Goal: Contribute content: Add original content to the website for others to see

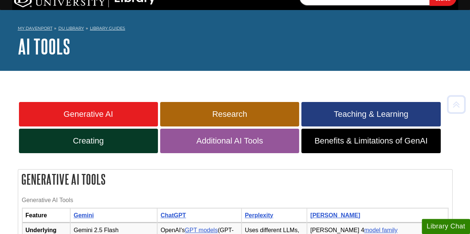
scroll to position [12, 0]
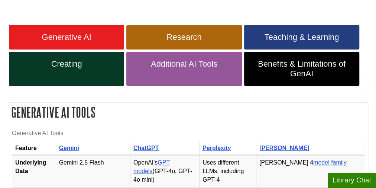
scroll to position [90, 0]
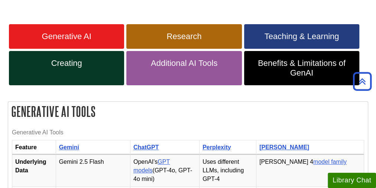
drag, startPoint x: 444, startPoint y: 9, endPoint x: 162, endPoint y: 92, distance: 294.8
click at [162, 92] on div "Generative AI Research Teaching & Learning Creating Additional AI Tools Benefit…" at bounding box center [188, 58] width 360 height 71
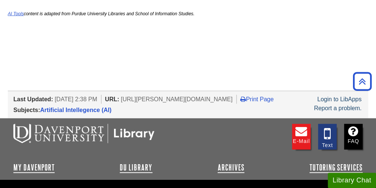
scroll to position [2275, 0]
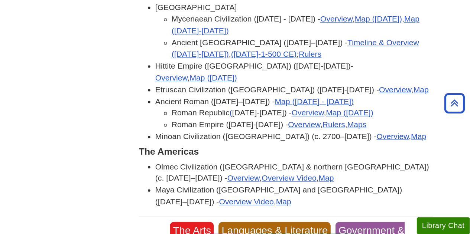
scroll to position [986, 0]
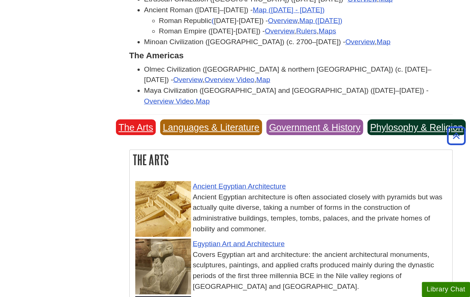
click at [304, 64] on li "Olmec Civilization (Mexico & northern Central America) (c. 1500–400 BCE) - Over…" at bounding box center [298, 75] width 308 height 22
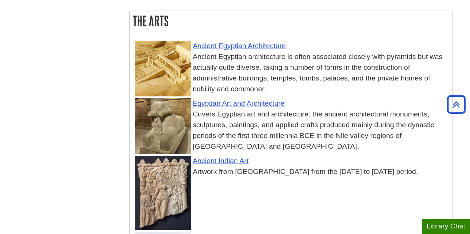
scroll to position [1125, 0]
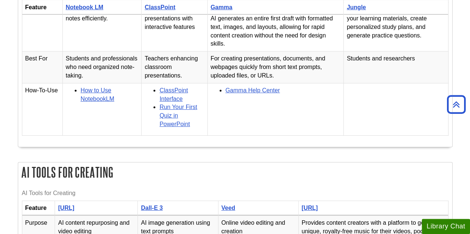
click at [351, 129] on td at bounding box center [396, 109] width 104 height 52
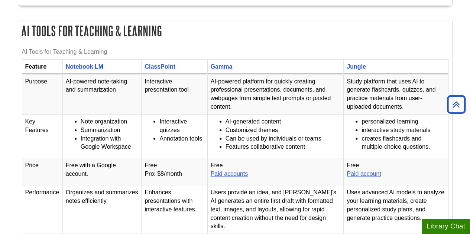
click at [351, 129] on ul "personalized learning interactive study materials creates flashcards and multip…" at bounding box center [396, 135] width 98 height 34
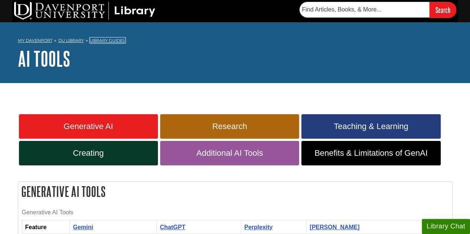
click at [119, 39] on link "Library Guides" at bounding box center [107, 40] width 35 height 5
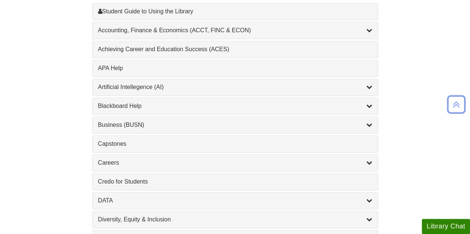
scroll to position [250, 0]
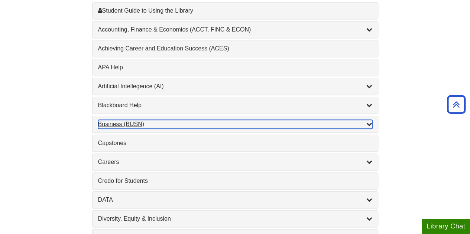
click at [115, 121] on div "Business (BUSN) , 9 guides" at bounding box center [235, 124] width 274 height 9
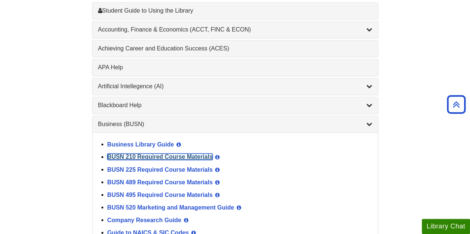
click at [128, 154] on link "BUSN 210 Required Course Materials" at bounding box center [159, 157] width 105 height 6
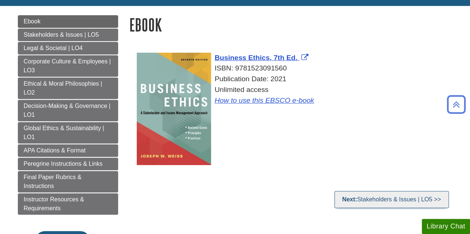
scroll to position [67, 0]
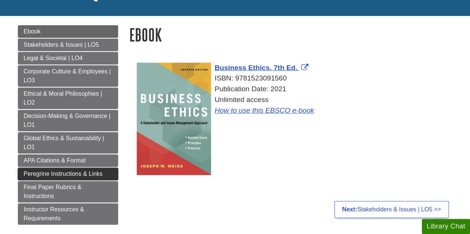
click at [55, 172] on span "Peregrine Instructions & Links" at bounding box center [63, 174] width 79 height 6
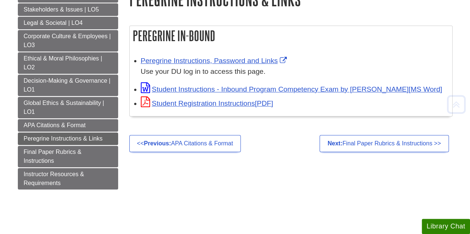
scroll to position [103, 0]
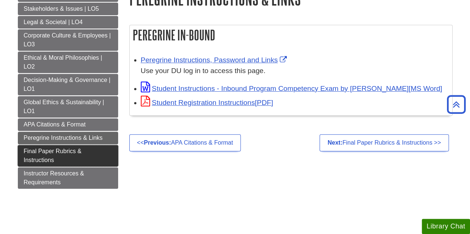
click at [81, 148] on span "Final Paper Rubrics & Instructions" at bounding box center [53, 155] width 58 height 15
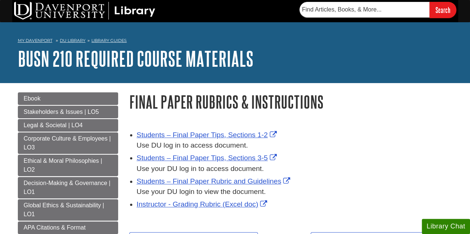
scroll to position [207, 0]
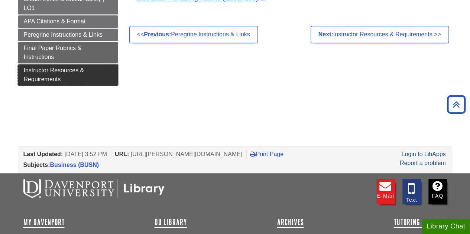
click at [78, 69] on span "Instructor Resources & Requirements" at bounding box center [54, 74] width 61 height 15
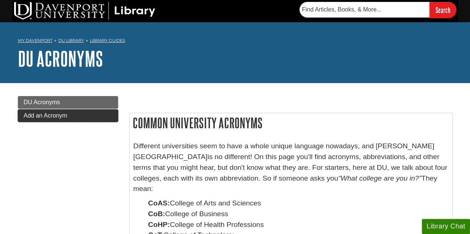
click at [42, 119] on link "Add an Acronym" at bounding box center [68, 116] width 100 height 13
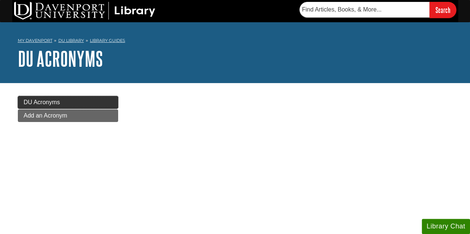
click at [54, 104] on span "DU Acronyms" at bounding box center [42, 102] width 36 height 6
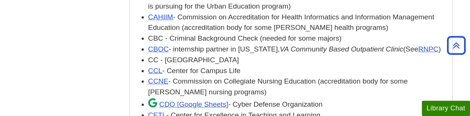
scroll to position [986, 0]
